Goal: Task Accomplishment & Management: Manage account settings

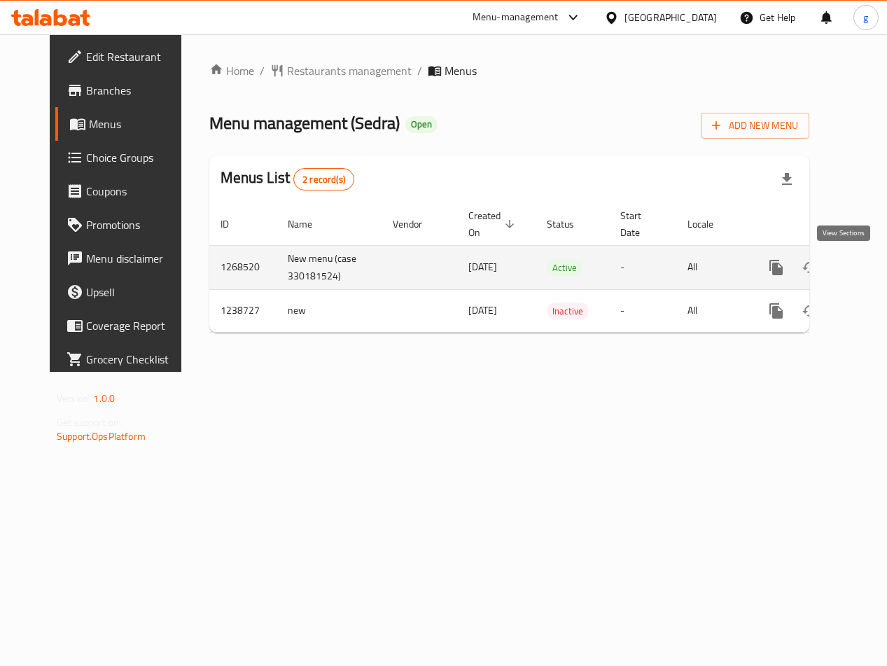
click at [869, 270] on icon "enhanced table" at bounding box center [877, 267] width 17 height 17
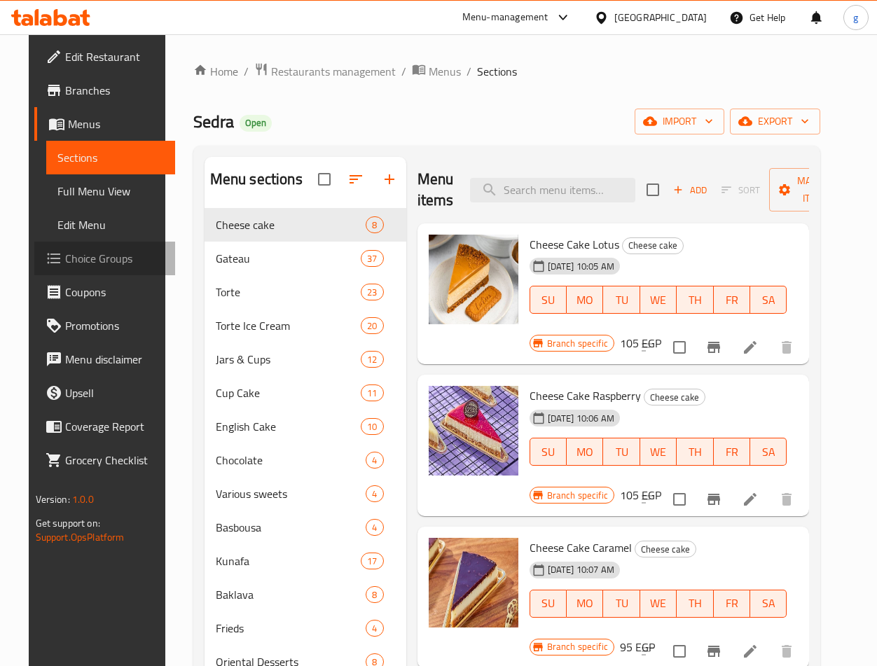
click at [89, 264] on span "Choice Groups" at bounding box center [114, 258] width 99 height 17
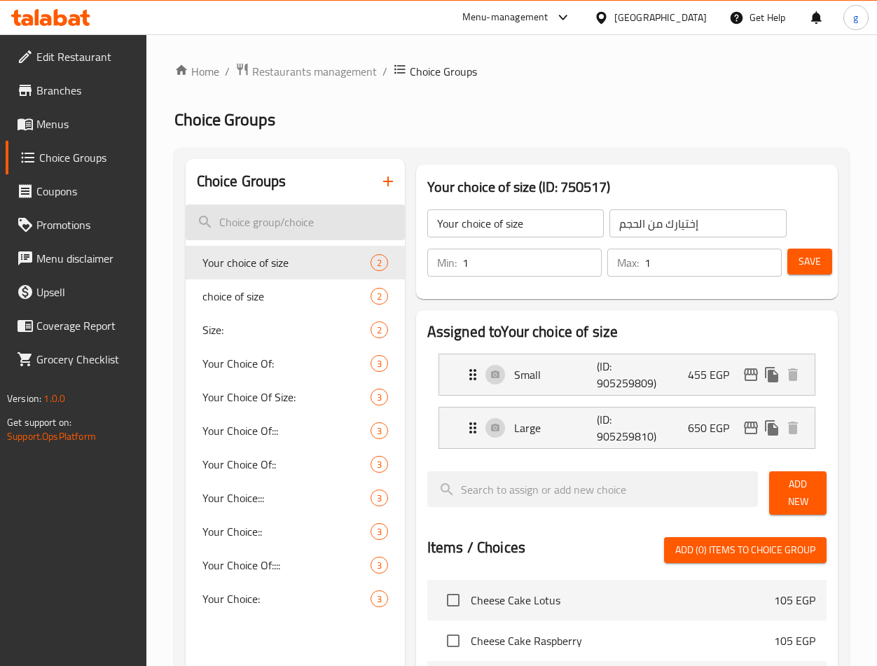
click at [298, 206] on input "search" at bounding box center [295, 222] width 219 height 36
paste input "Soiree Gateau Kilo"
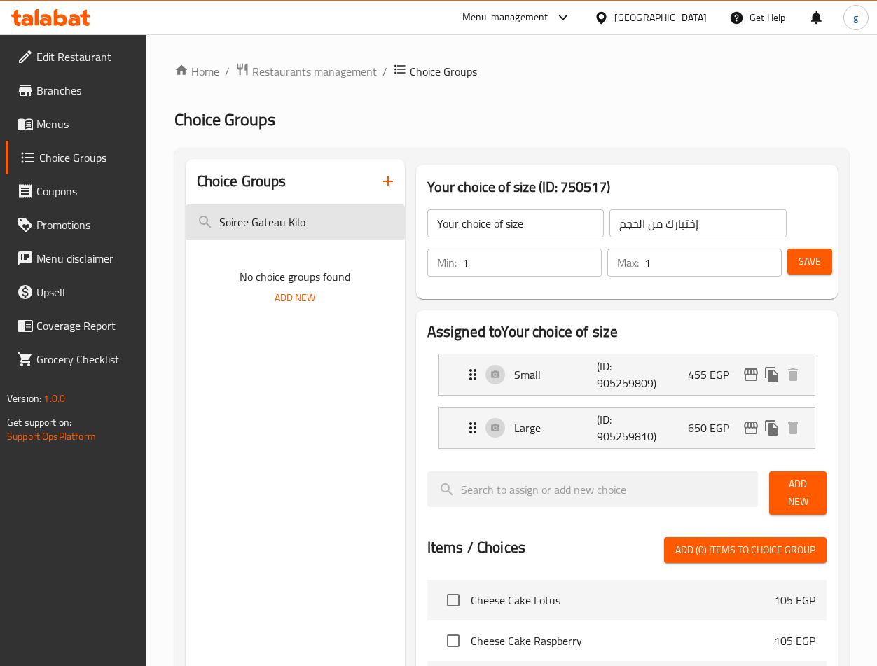
type input "Soiree Gateau Kilo"
click at [81, 120] on span "Menus" at bounding box center [85, 124] width 99 height 17
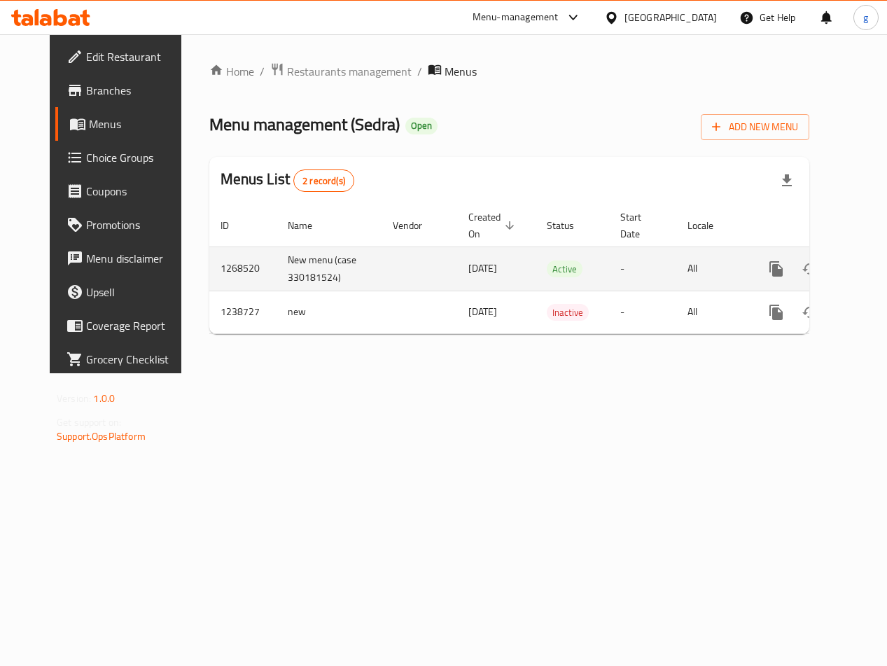
click at [869, 268] on icon "enhanced table" at bounding box center [877, 268] width 17 height 17
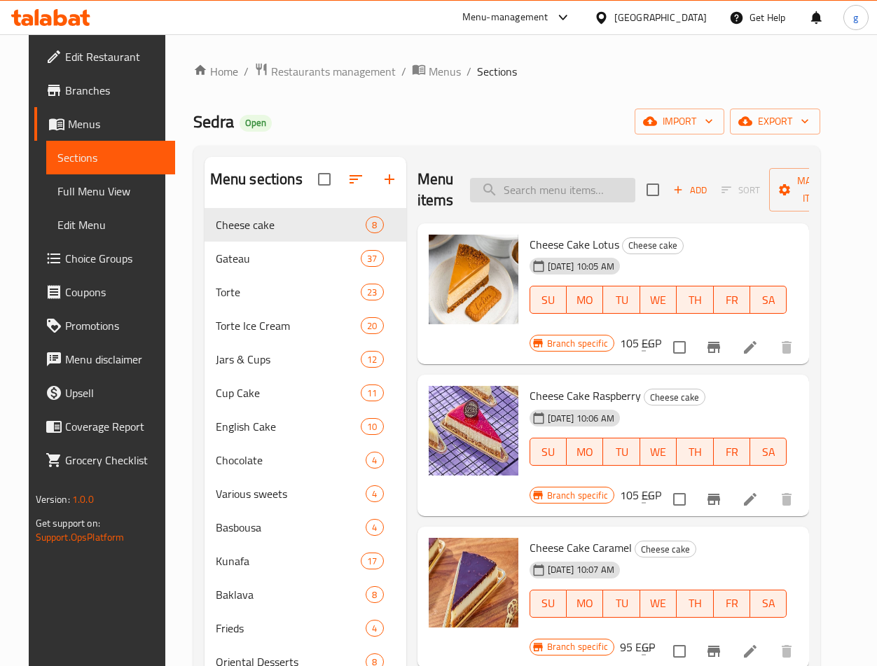
click at [543, 193] on input "search" at bounding box center [552, 190] width 165 height 25
paste input "Soiree Gateau Kilo"
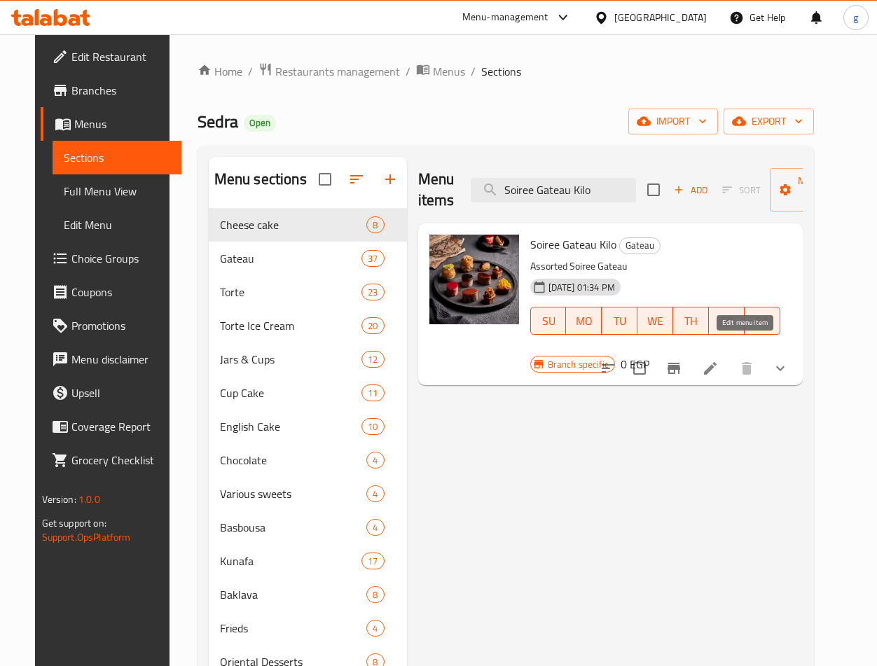
type input "Soiree Gateau Kilo"
click at [716, 362] on icon at bounding box center [710, 368] width 13 height 13
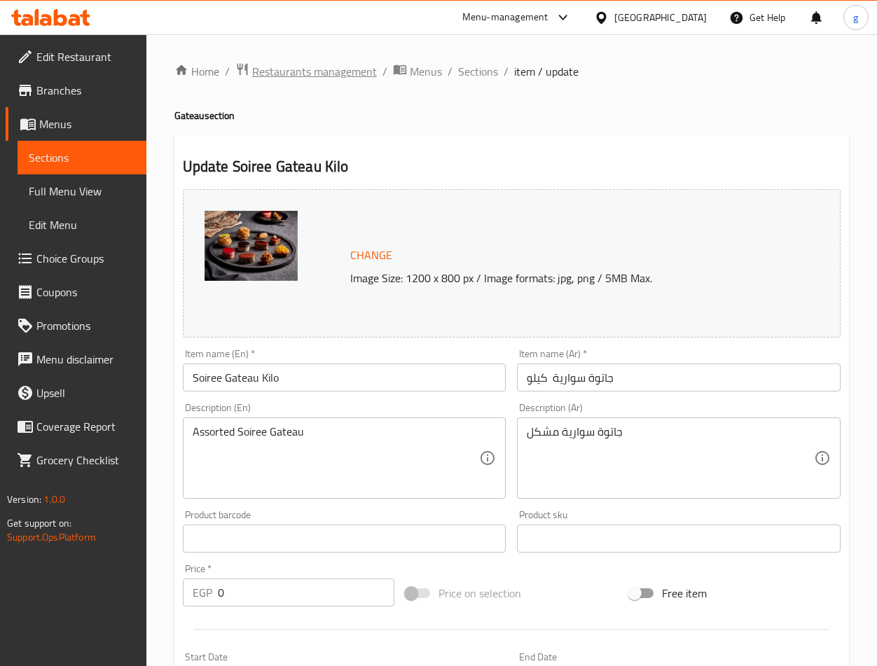
click at [296, 75] on span "Restaurants management" at bounding box center [314, 71] width 125 height 17
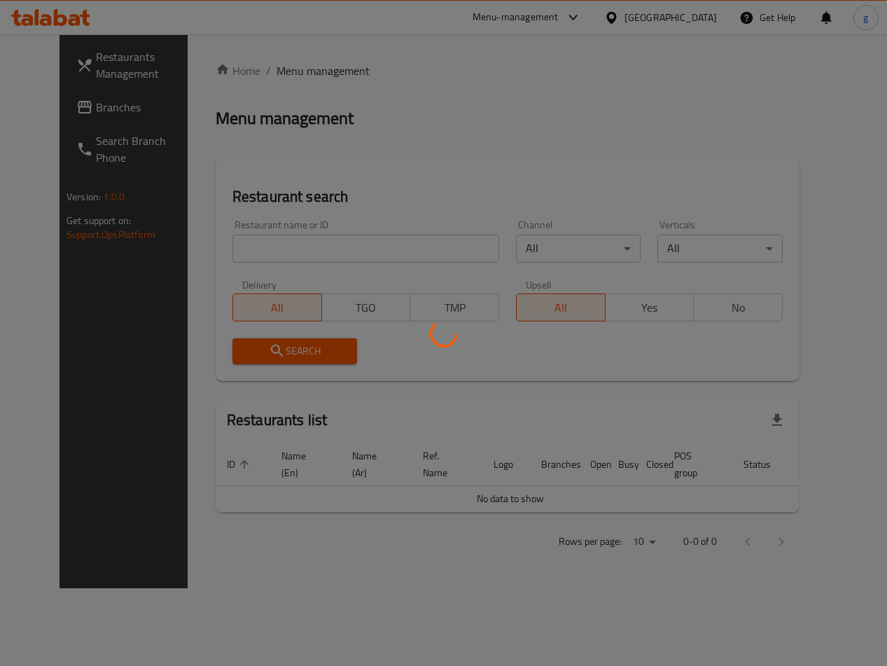
click at [78, 115] on div at bounding box center [443, 333] width 887 height 666
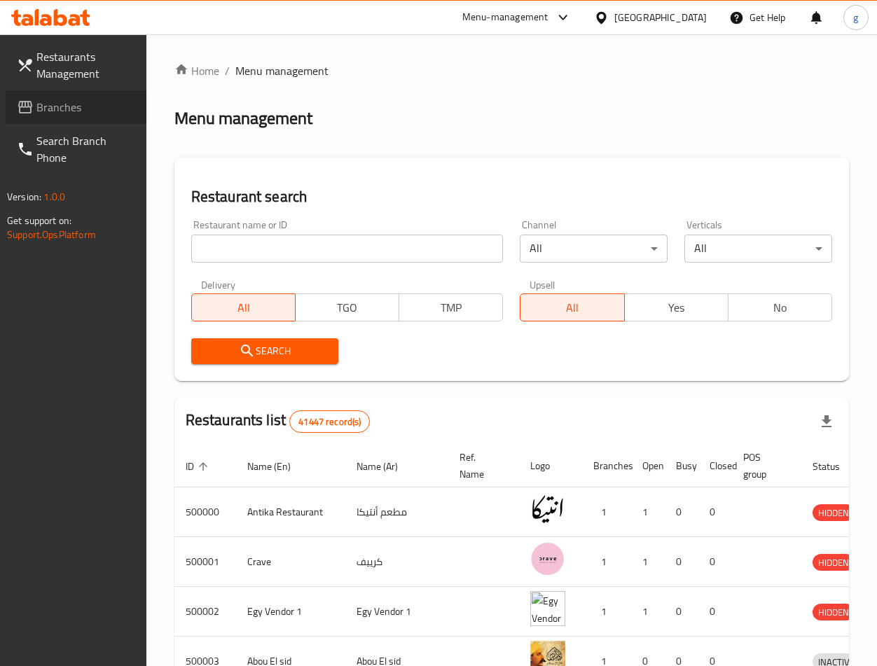
click at [53, 101] on span "Branches" at bounding box center [85, 107] width 99 height 17
